Goal: Find specific page/section: Find specific page/section

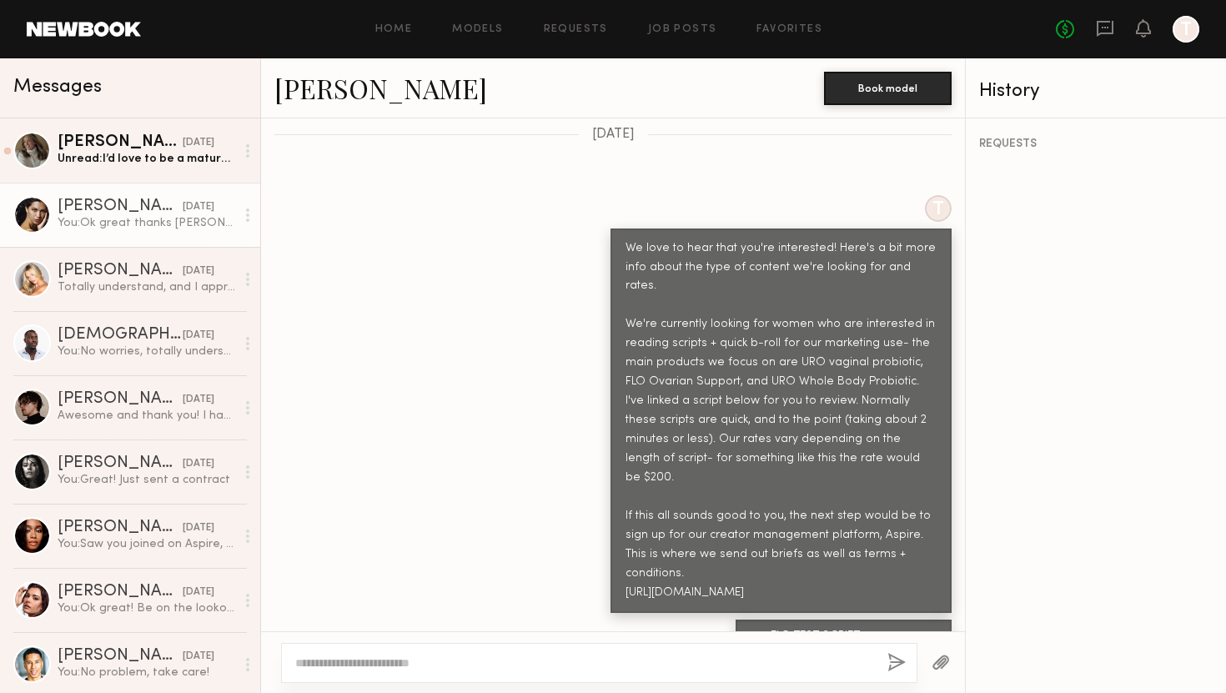
click at [60, 220] on div "You: Ok great thanks [PERSON_NAME]!" at bounding box center [147, 223] width 178 height 16
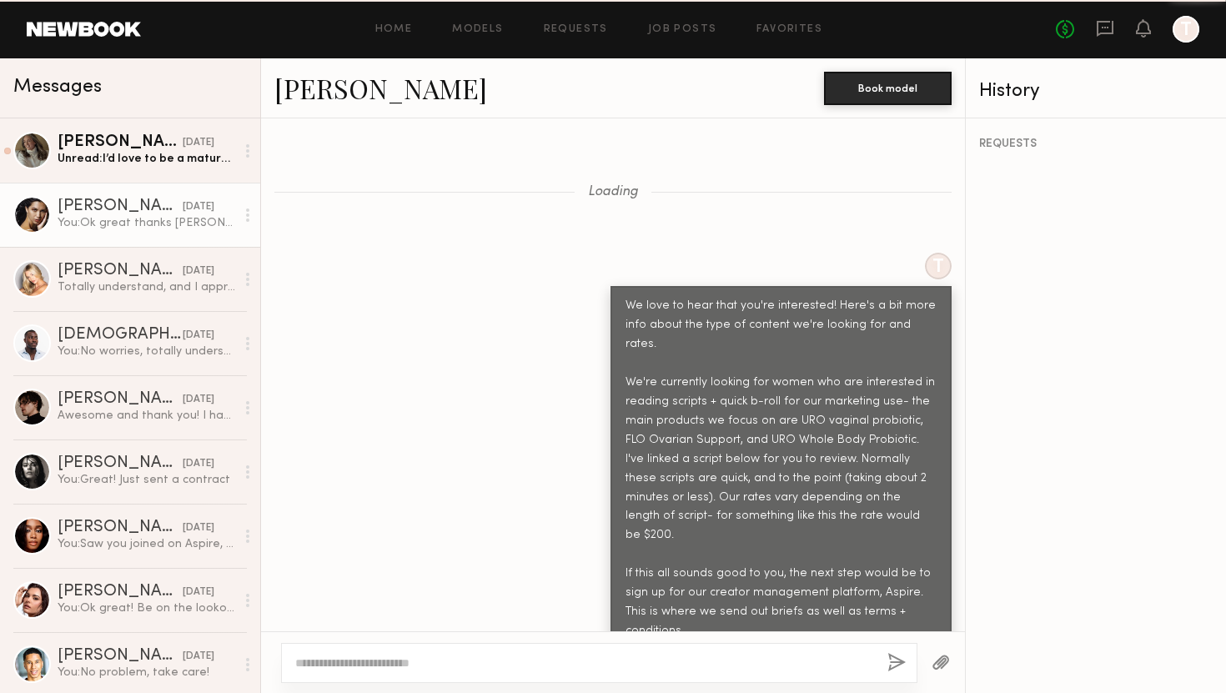
scroll to position [1279, 0]
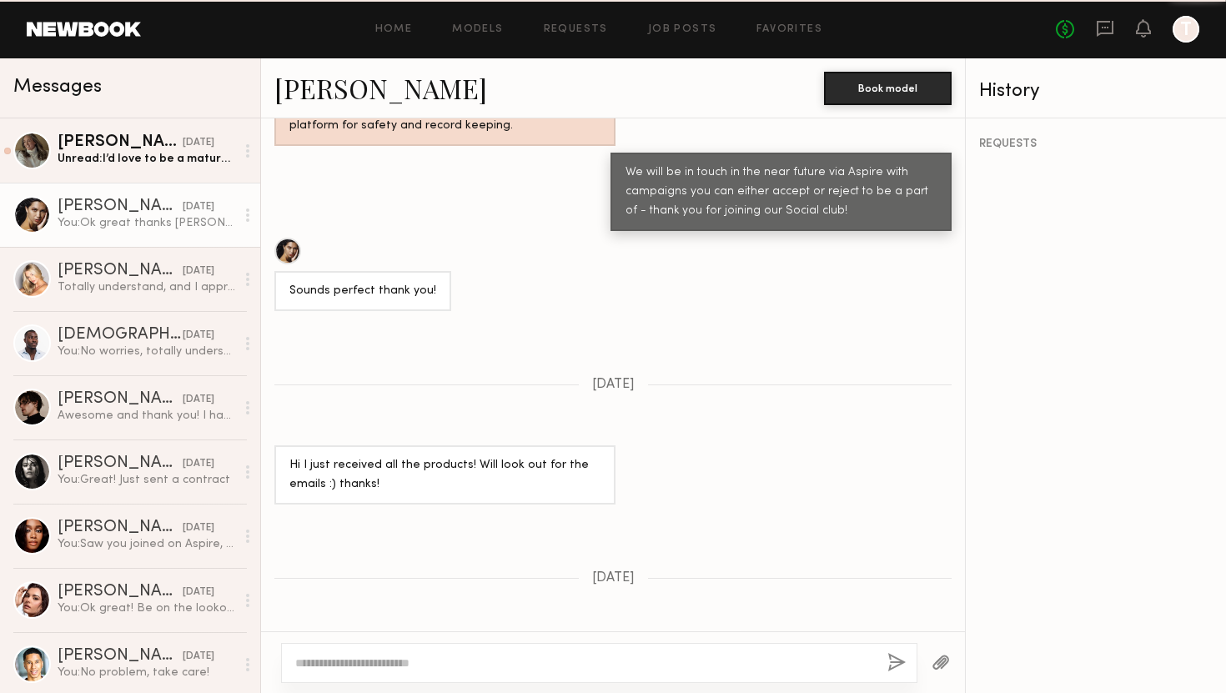
click at [319, 96] on link "[PERSON_NAME]" at bounding box center [380, 88] width 213 height 36
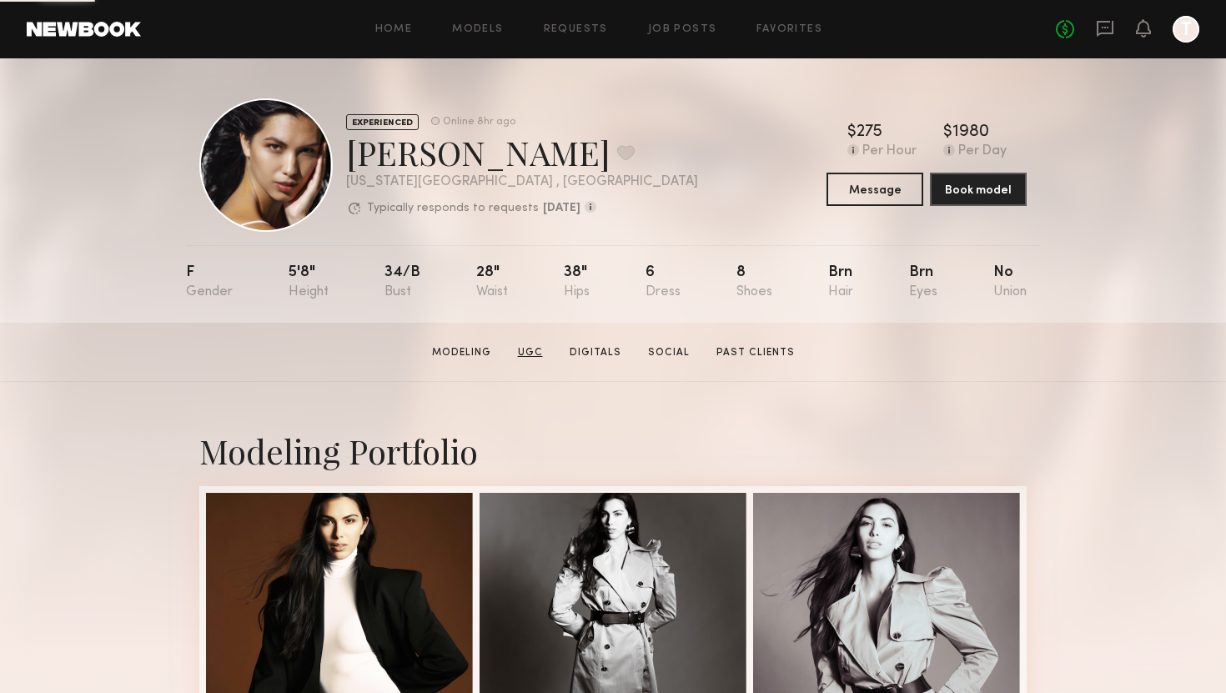
click at [537, 353] on link "UGC" at bounding box center [530, 352] width 38 height 15
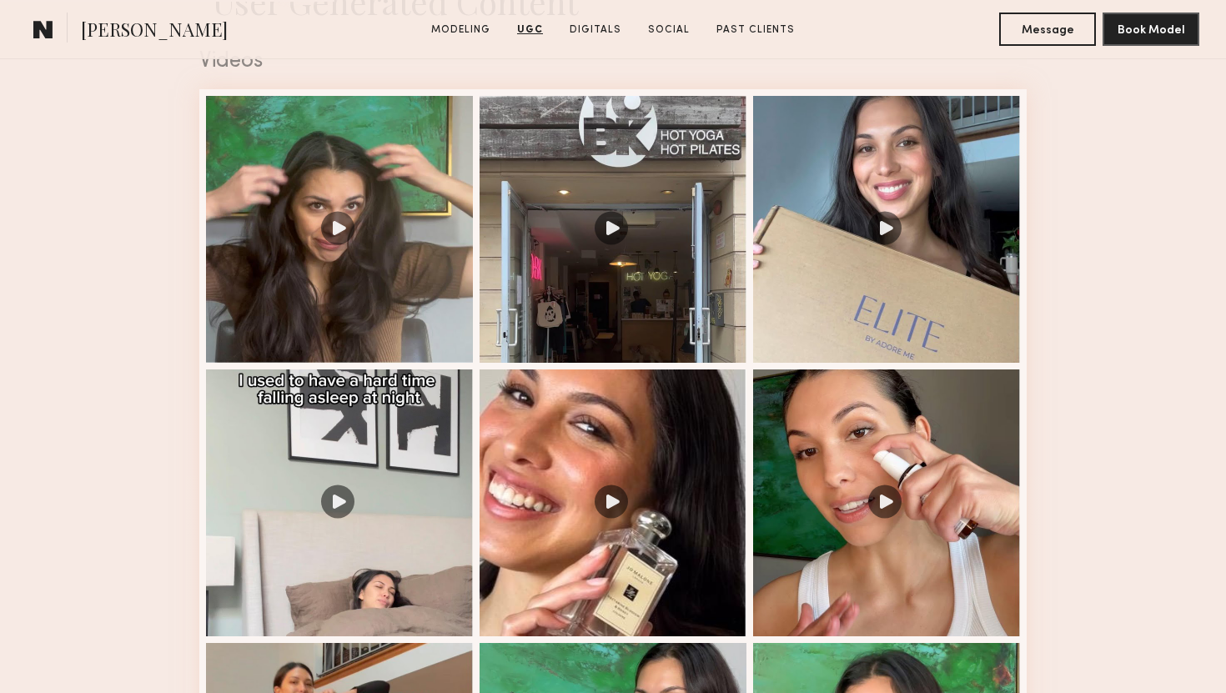
scroll to position [1734, 0]
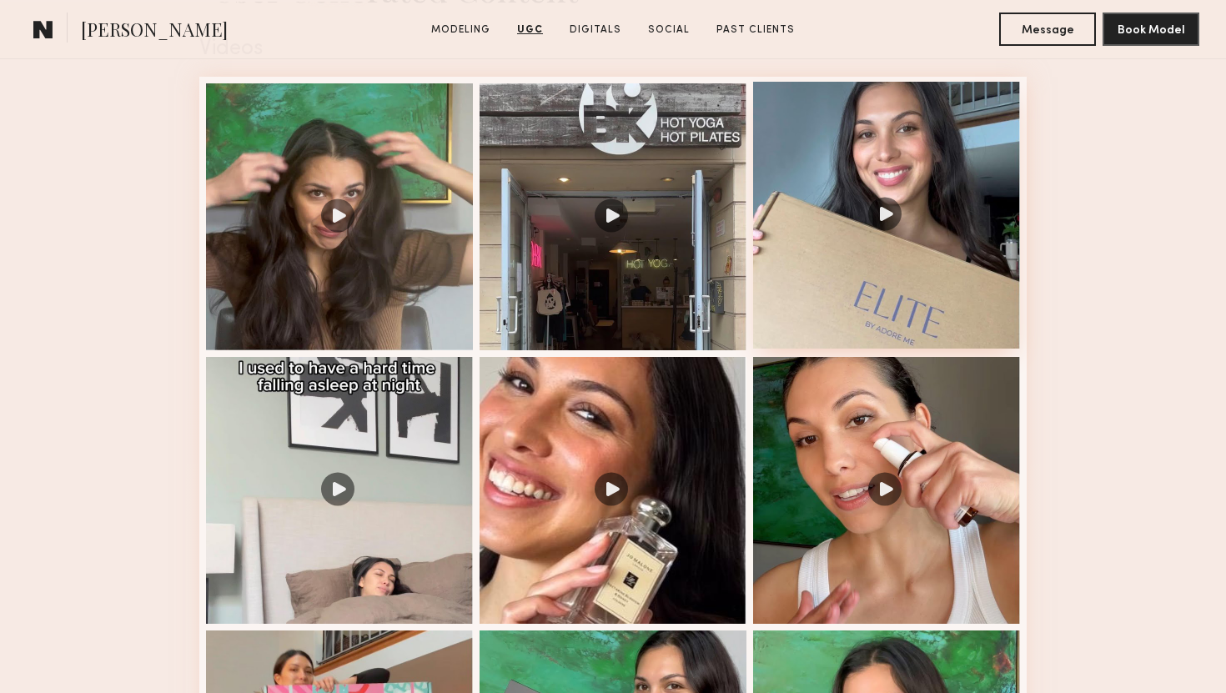
click at [875, 285] on div at bounding box center [886, 215] width 267 height 267
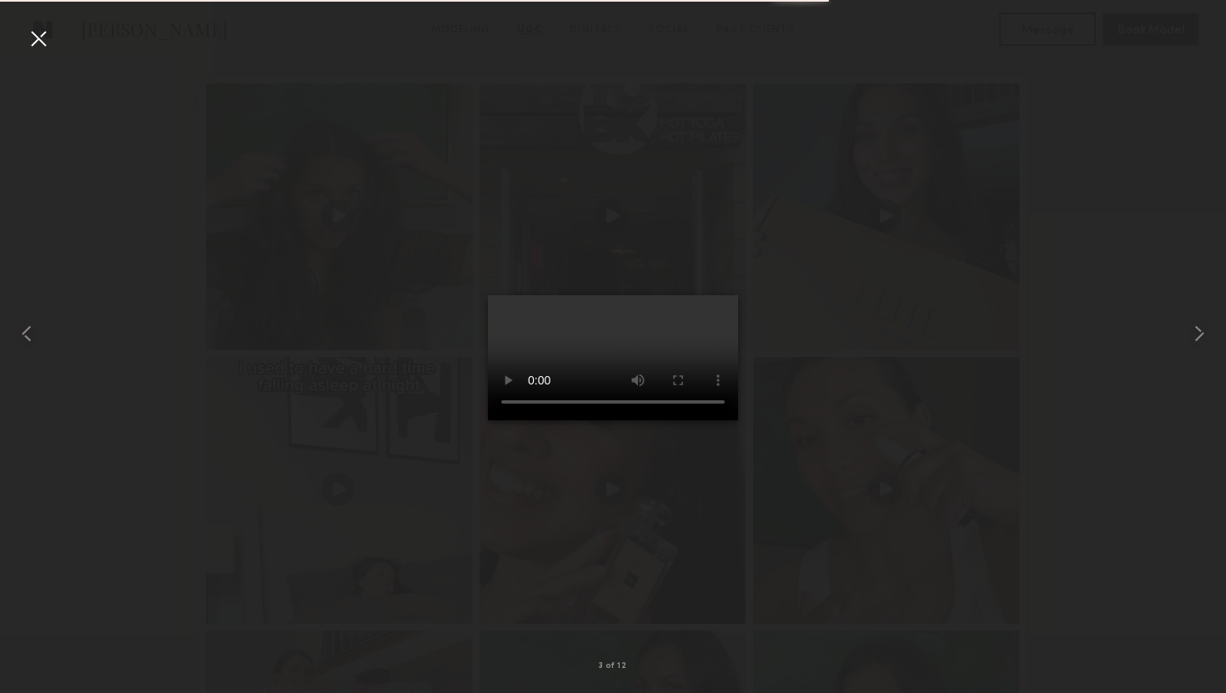
click at [947, 392] on div at bounding box center [613, 333] width 1226 height 613
click at [42, 36] on div at bounding box center [38, 38] width 27 height 27
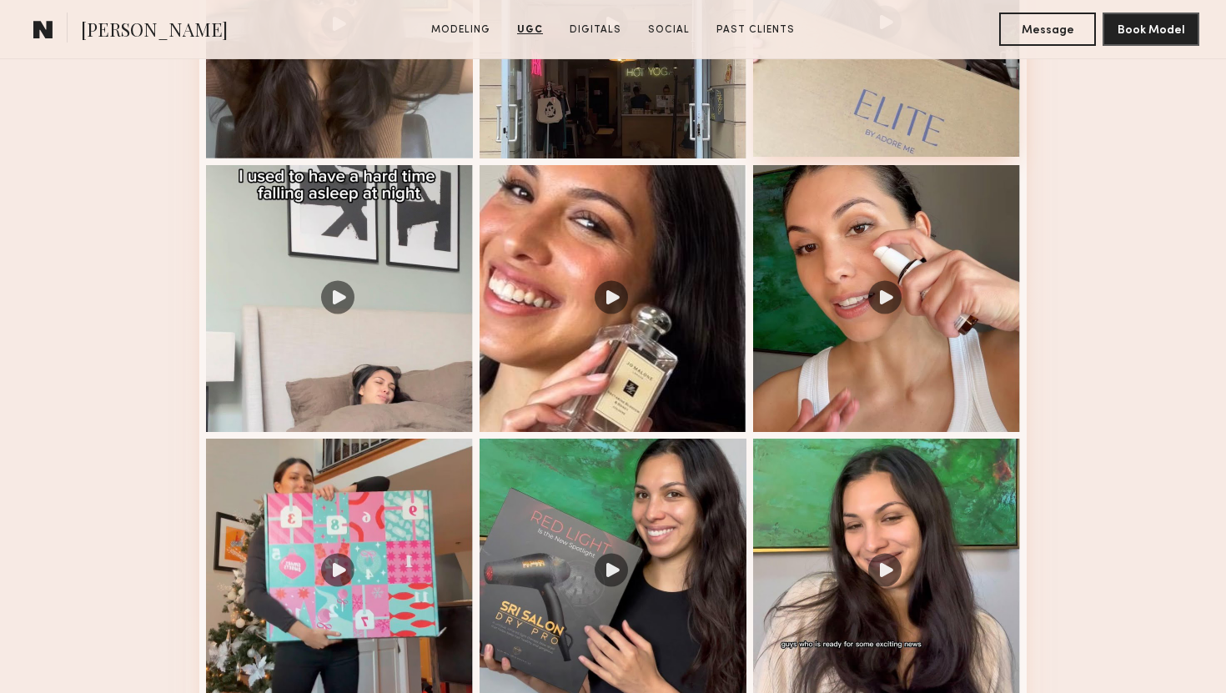
scroll to position [1838, 0]
